Goal: Answer question/provide support

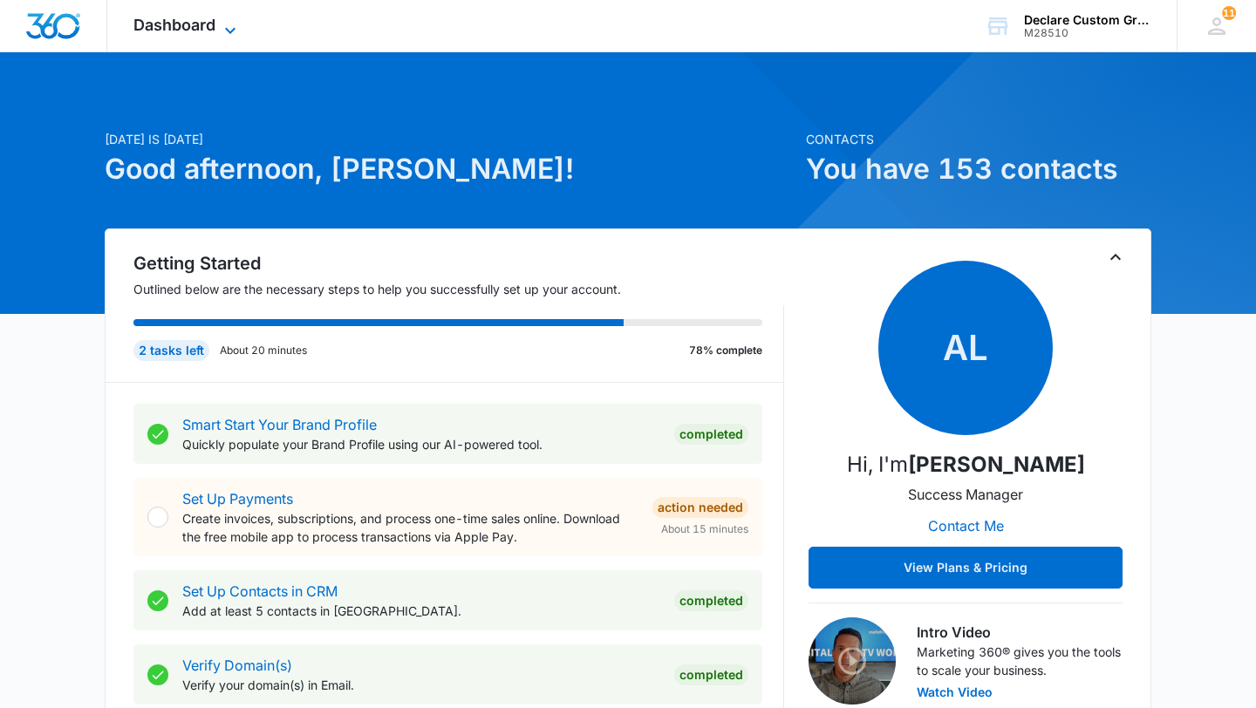
click at [205, 31] on span "Dashboard" at bounding box center [174, 25] width 82 height 18
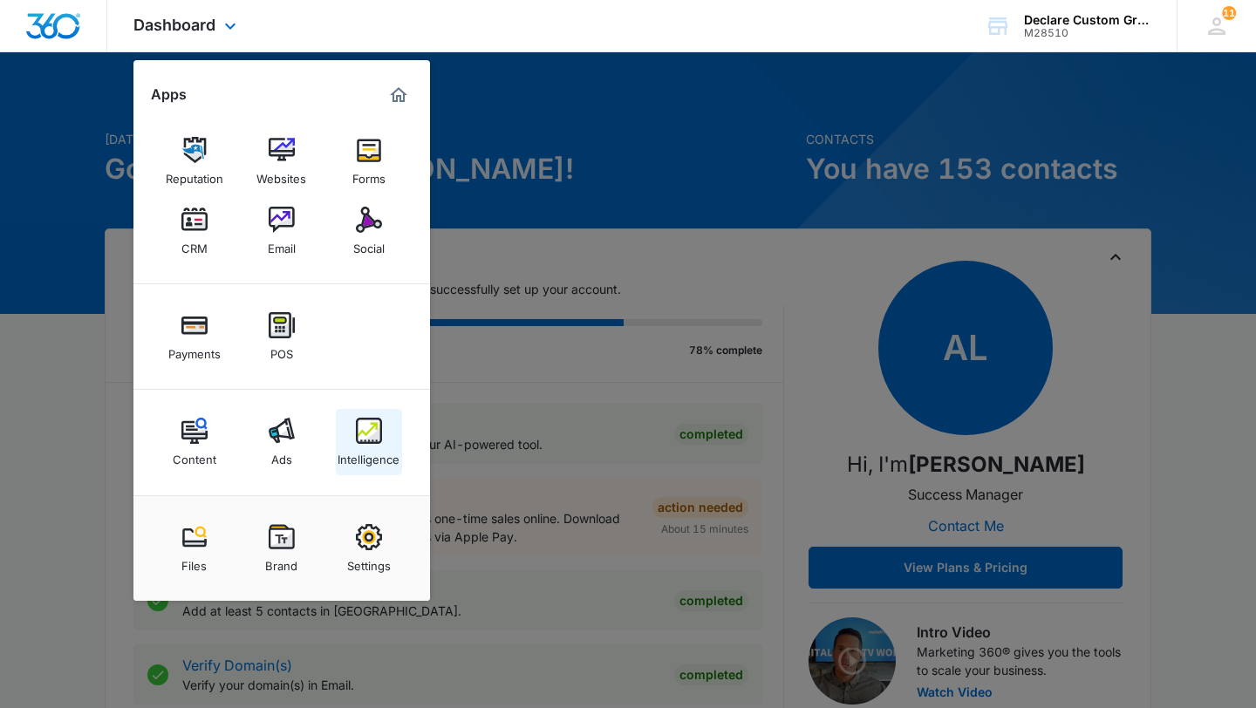
click at [374, 429] on img at bounding box center [369, 431] width 26 height 26
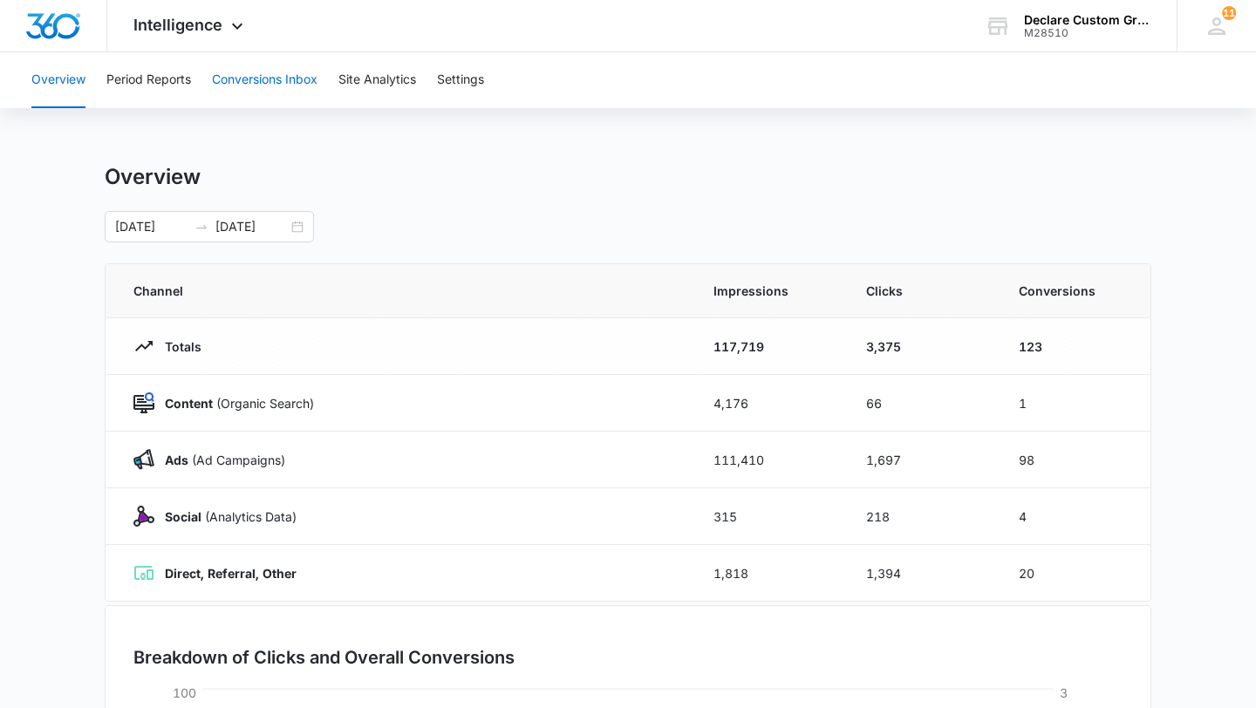
click at [292, 79] on button "Conversions Inbox" at bounding box center [265, 80] width 106 height 56
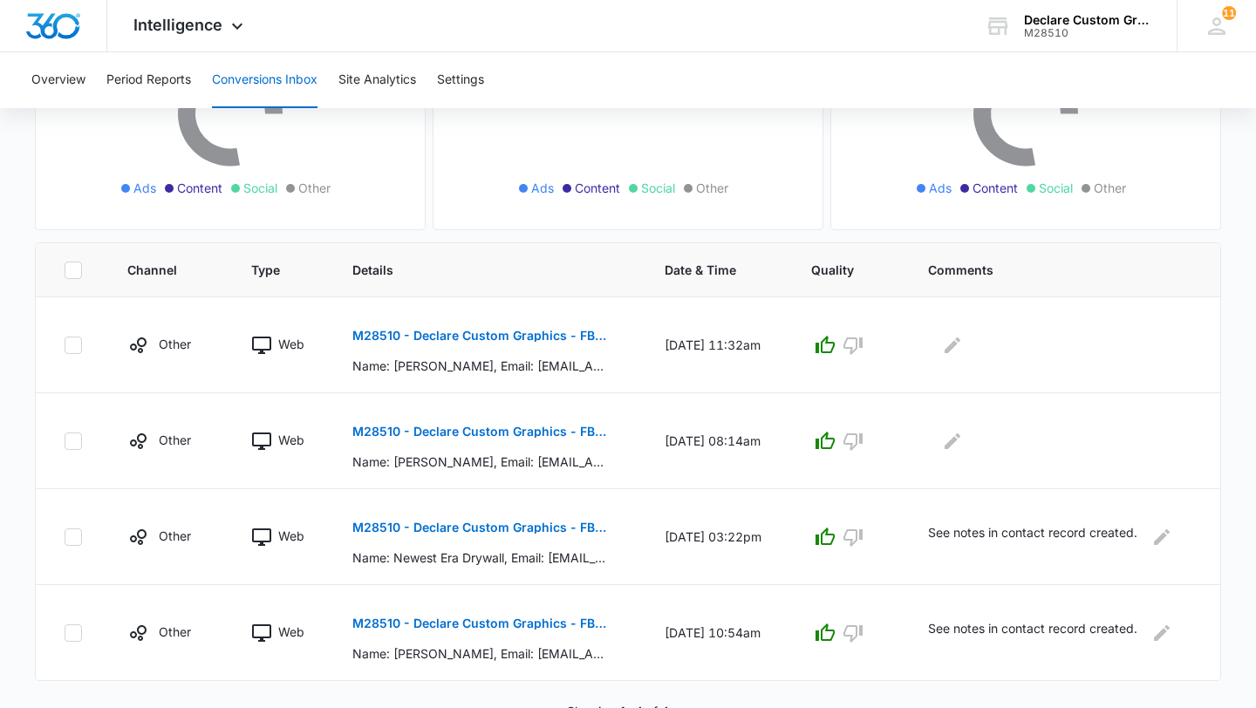
scroll to position [264, 0]
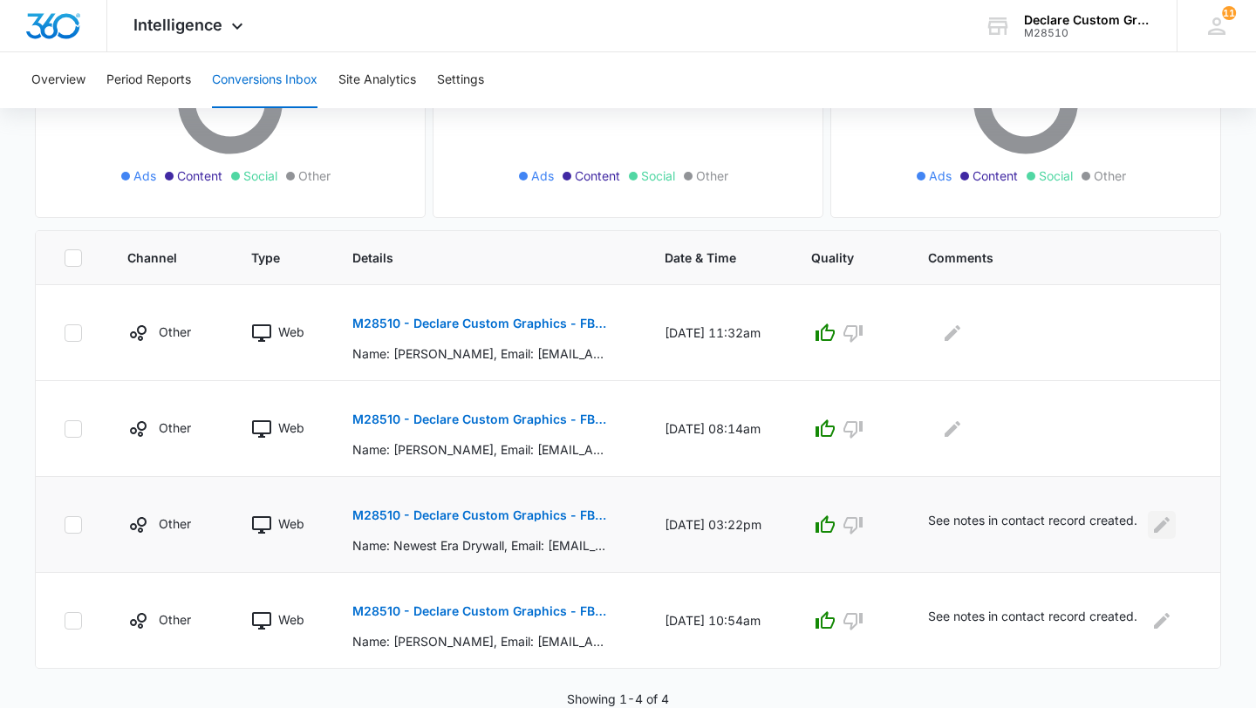
click at [1164, 524] on icon "Edit Comments" at bounding box center [1161, 525] width 21 height 21
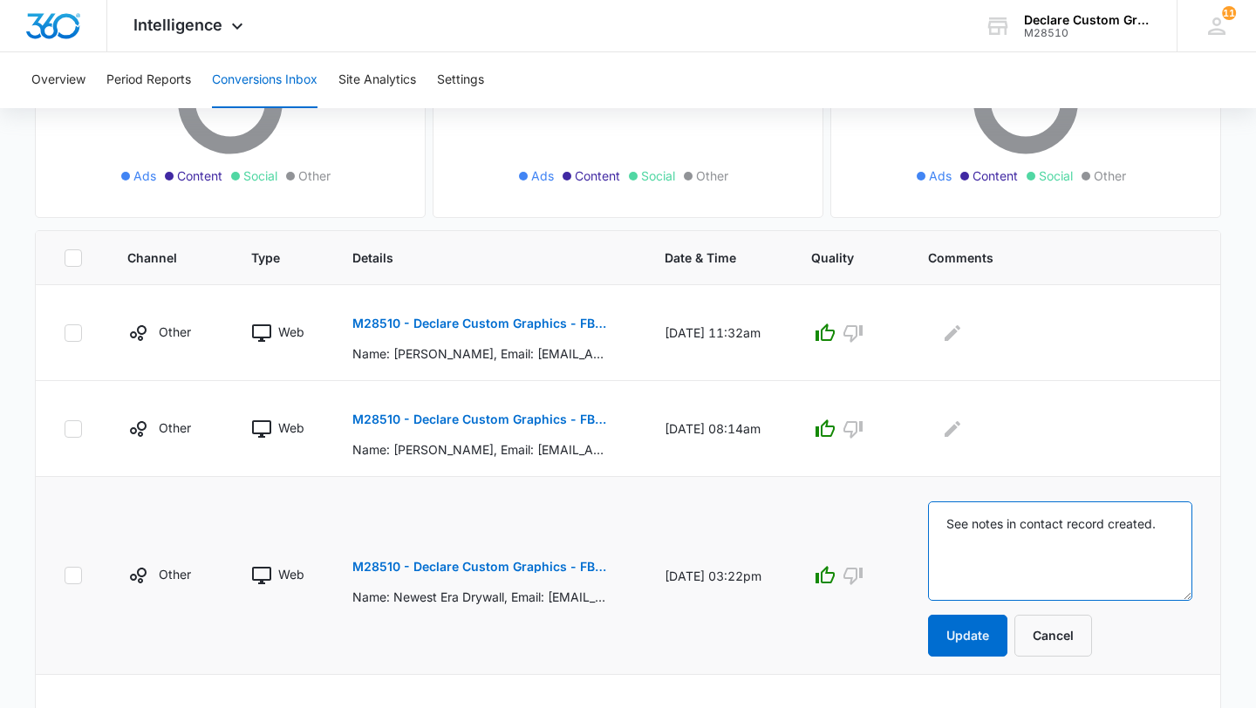
drag, startPoint x: 1169, startPoint y: 526, endPoint x: 869, endPoint y: 515, distance: 300.2
click at [869, 515] on tr "Other Web M28510 - Declare Custom Graphics - FB - Lead Gen Name: Newest Era Dry…" at bounding box center [628, 576] width 1184 height 198
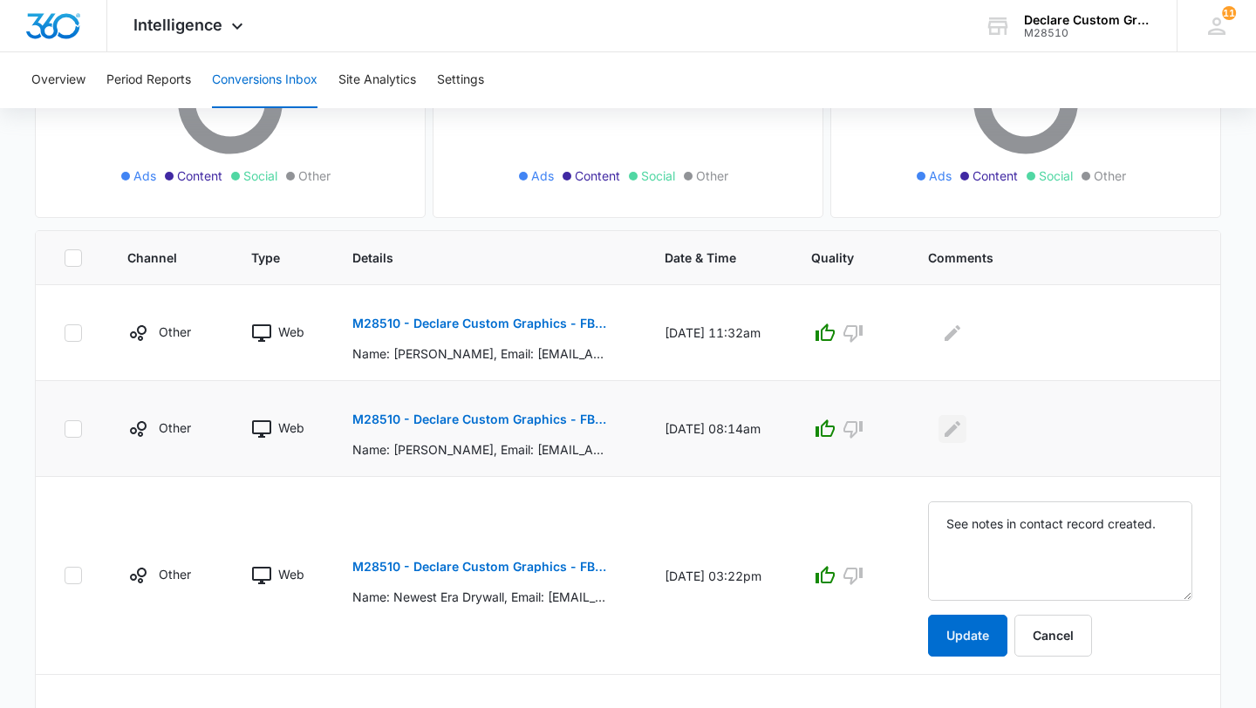
click at [953, 430] on icon "Edit Comments" at bounding box center [952, 429] width 21 height 21
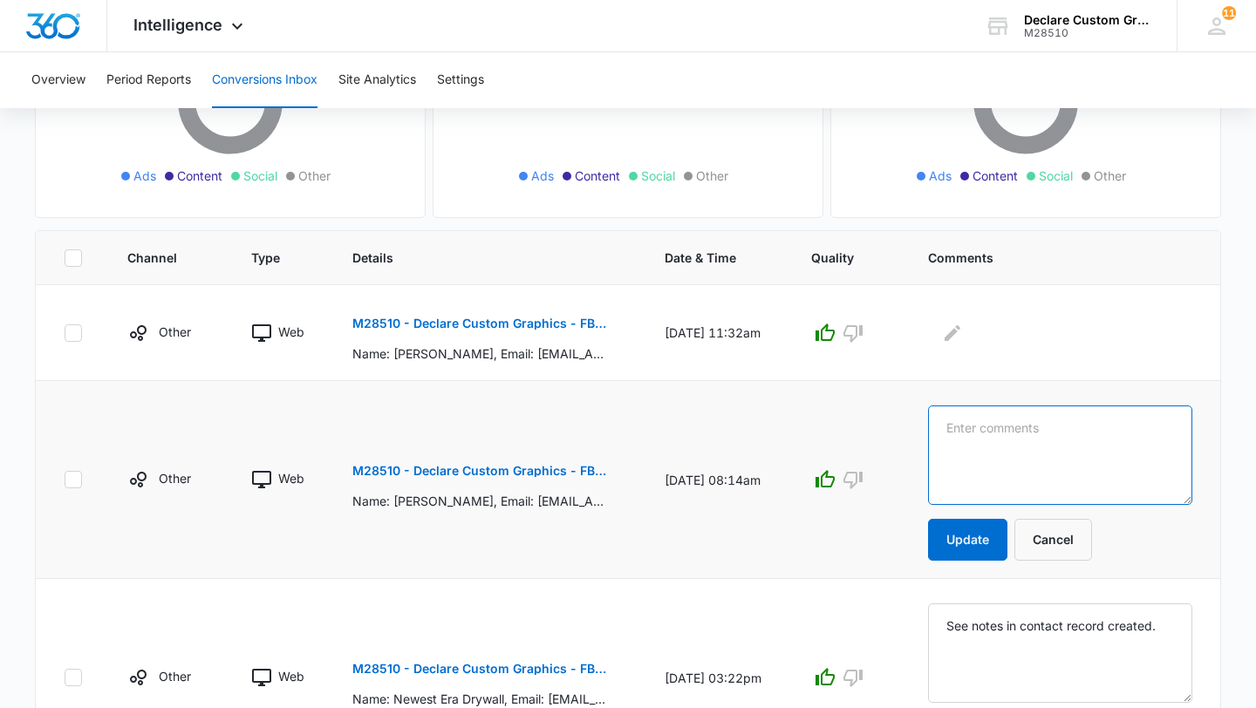
click at [986, 436] on textarea at bounding box center [1060, 455] width 264 height 99
paste textarea "See notes in contact record created."
type textarea "See notes in contact record created."
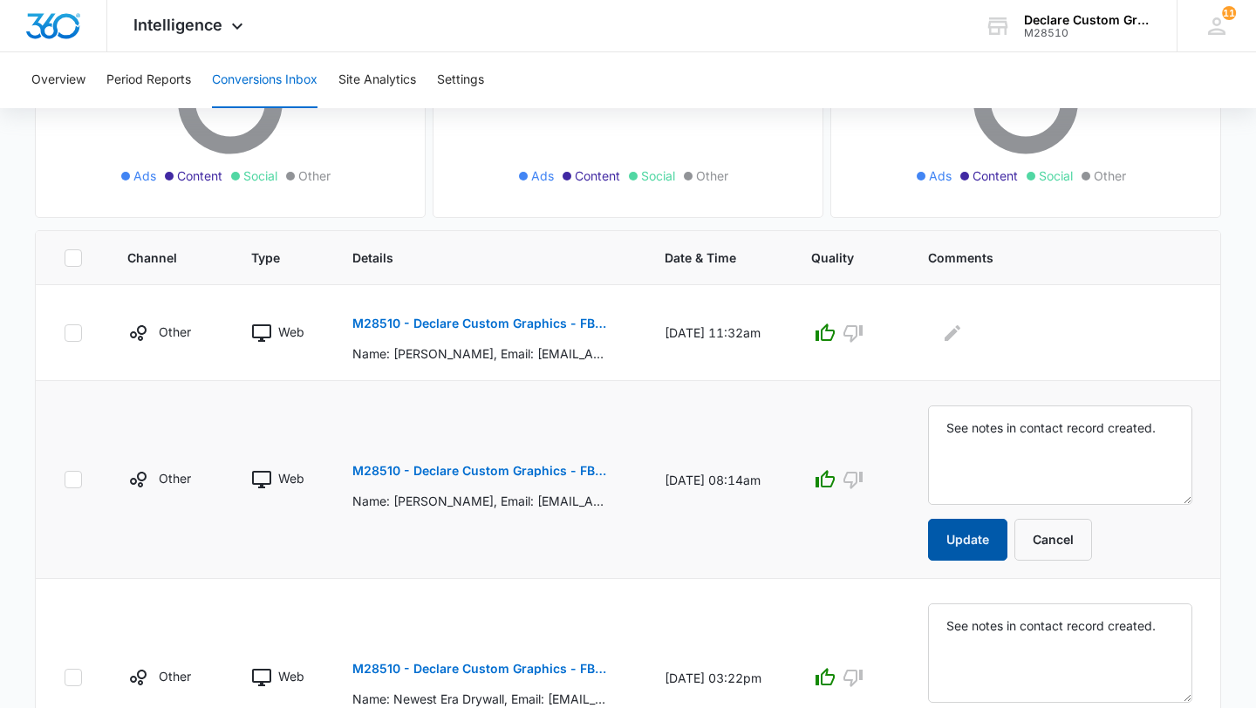
click at [983, 534] on button "Update" at bounding box center [967, 540] width 79 height 42
click at [960, 329] on icon "Edit Comments" at bounding box center [952, 332] width 16 height 16
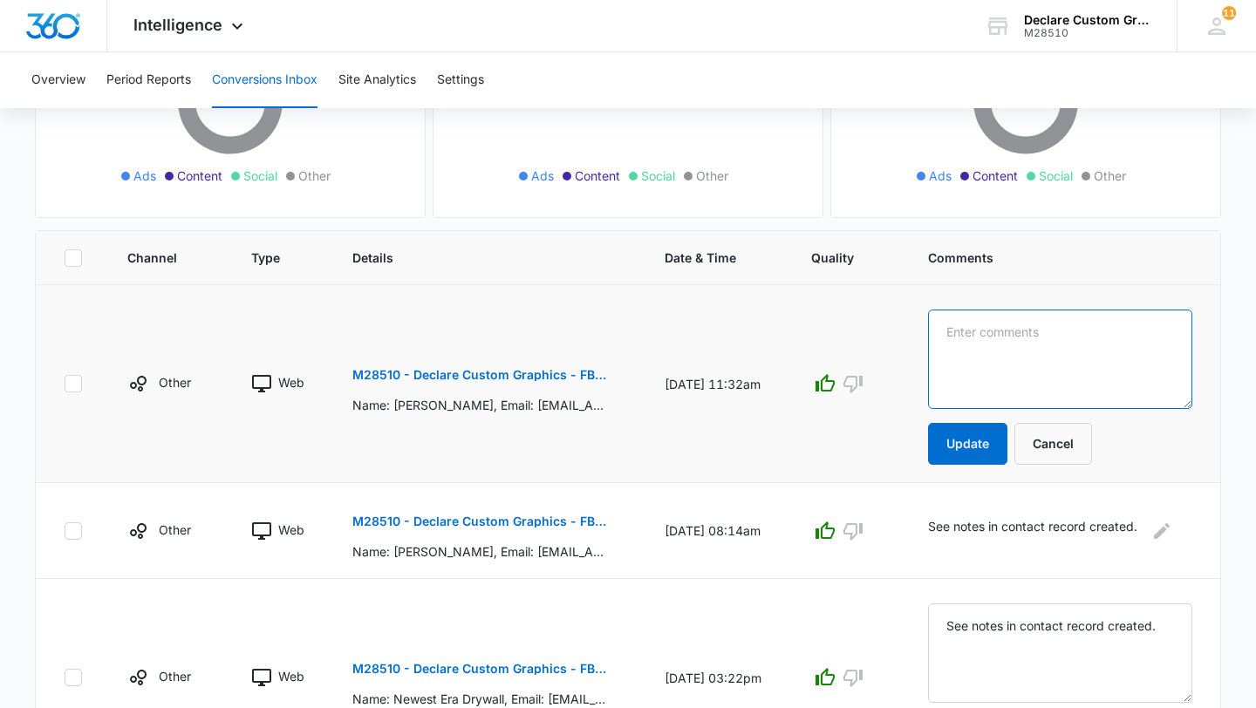
click at [971, 337] on textarea at bounding box center [1060, 359] width 264 height 99
paste textarea "See notes in contact record created."
type textarea "See notes in contact record created."
click at [976, 442] on button "Update" at bounding box center [967, 444] width 79 height 42
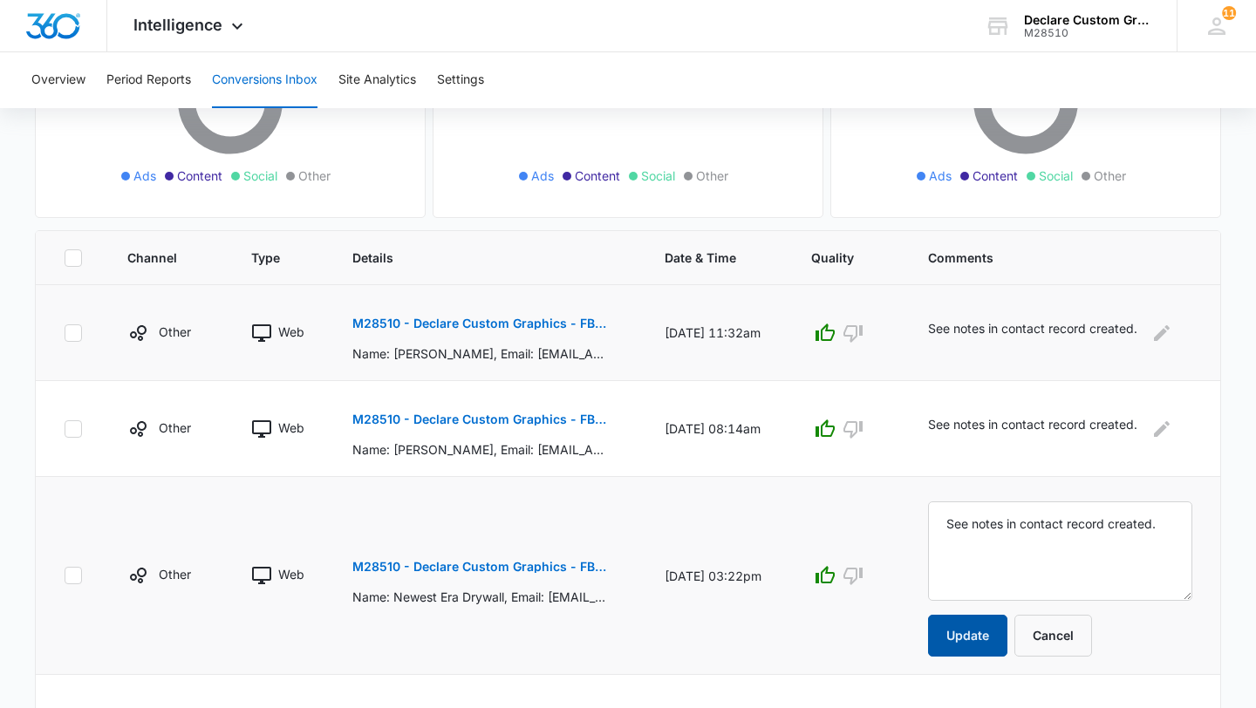
click at [954, 630] on button "Update" at bounding box center [967, 636] width 79 height 42
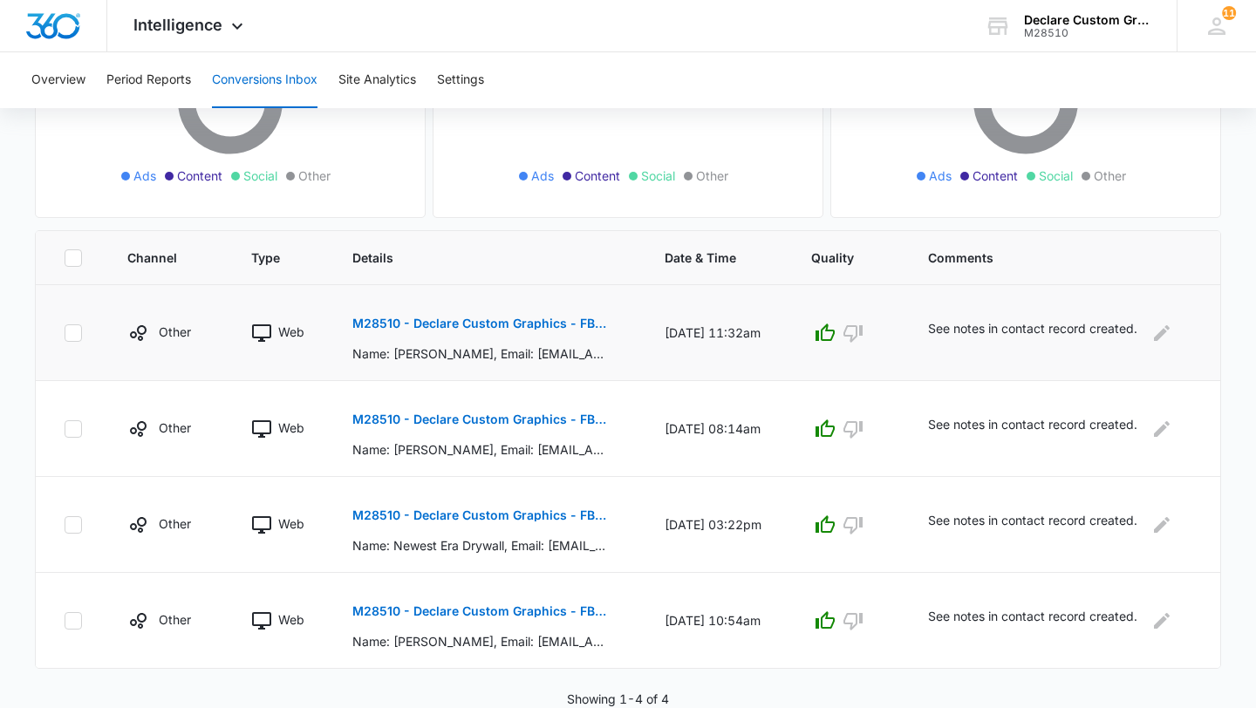
click at [249, 83] on button "Conversions Inbox" at bounding box center [265, 80] width 106 height 56
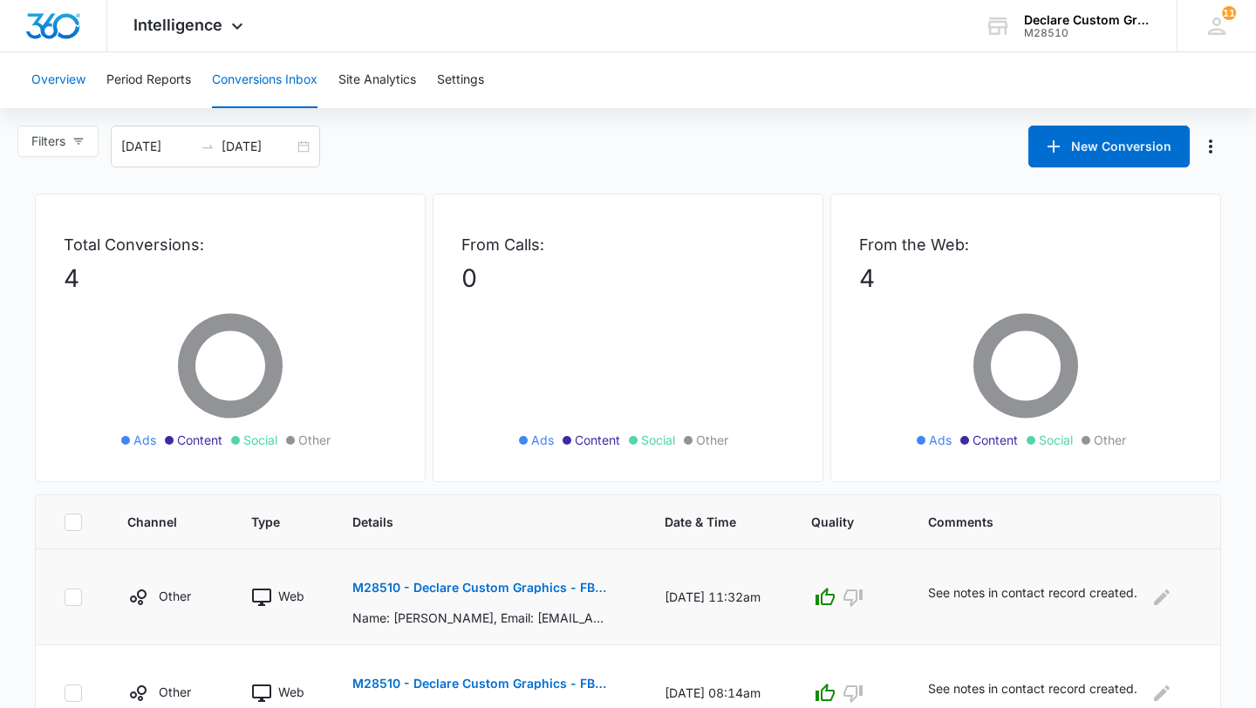
click at [60, 78] on button "Overview" at bounding box center [58, 80] width 54 height 56
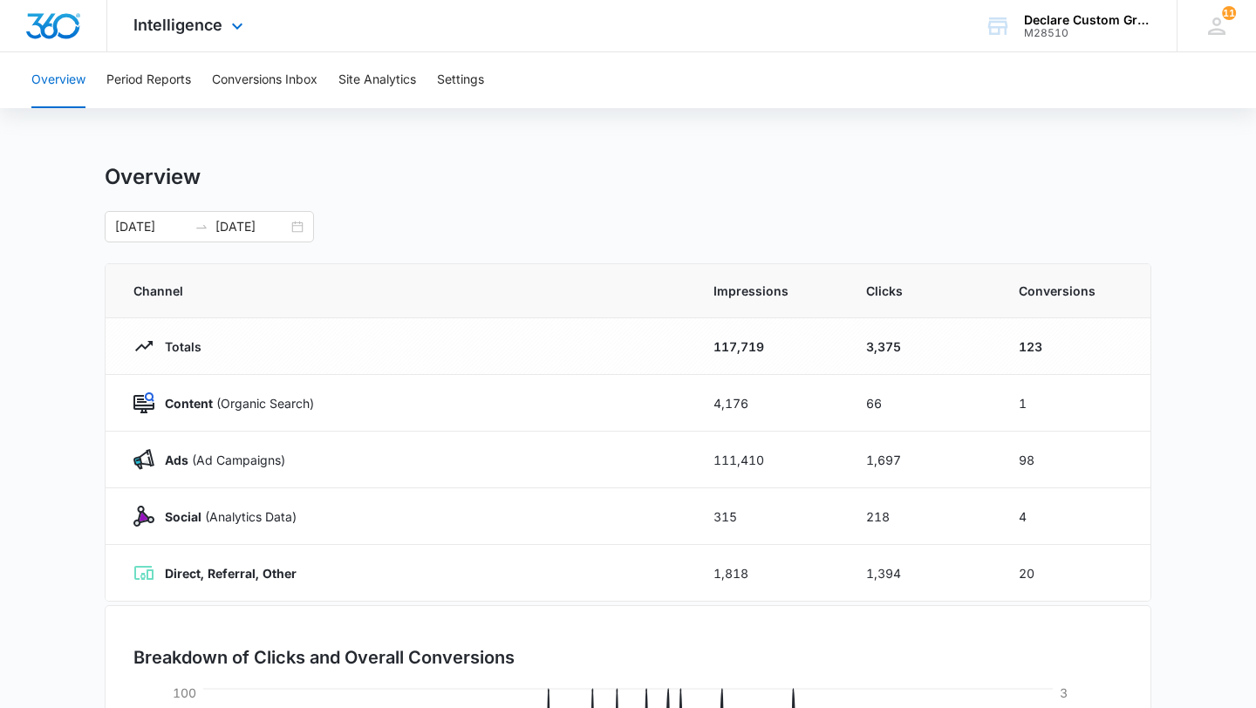
click at [206, 12] on div "Intelligence Apps Reputation Websites Forms CRM Email Social Payments POS Conte…" at bounding box center [190, 25] width 167 height 51
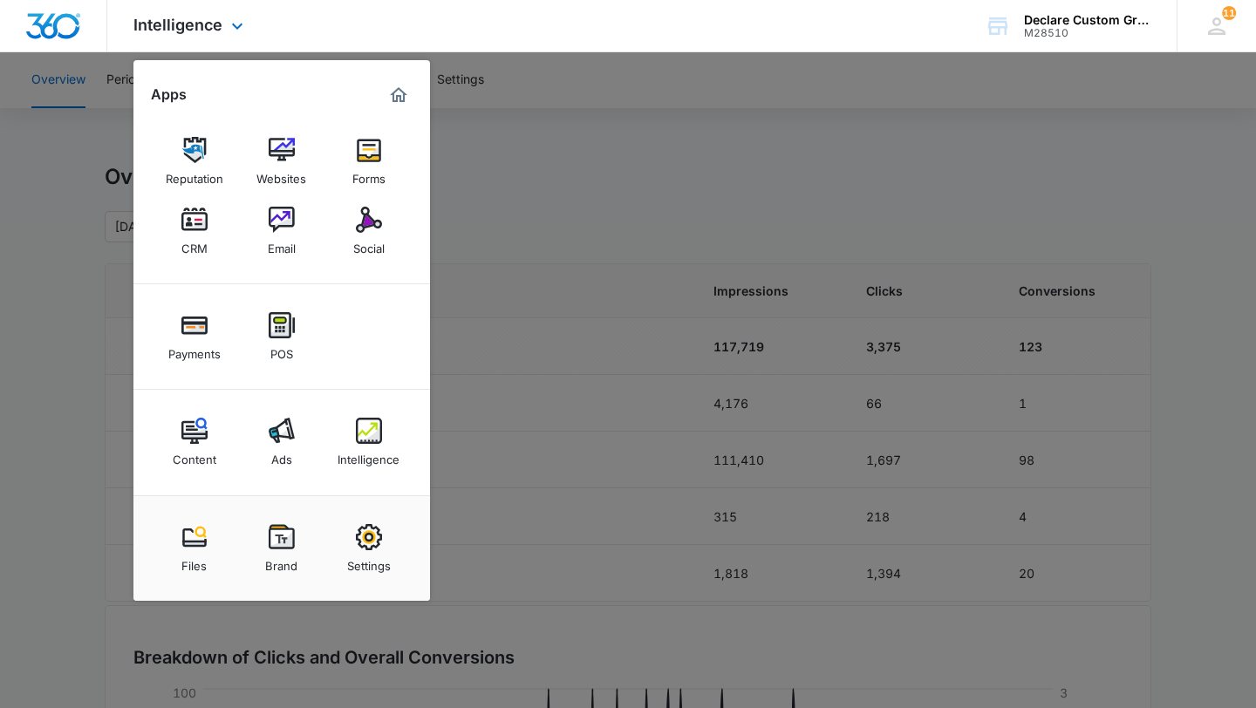
click at [235, 481] on div "Content Ads Intelligence" at bounding box center [281, 443] width 296 height 106
